Goal: Navigation & Orientation: Find specific page/section

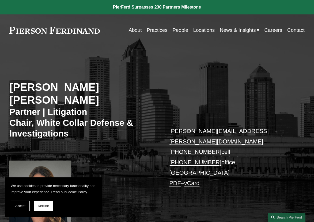
click at [200, 28] on link "Locations" at bounding box center [203, 30] width 21 height 10
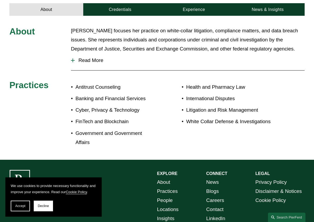
scroll to position [267, 0]
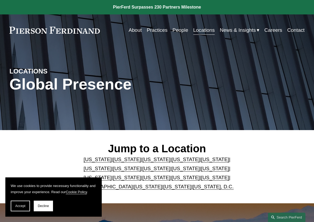
click at [178, 31] on link "People" at bounding box center [180, 30] width 16 height 10
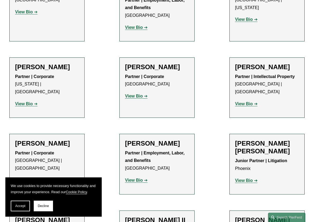
scroll to position [481, 0]
